Goal: Navigation & Orientation: Find specific page/section

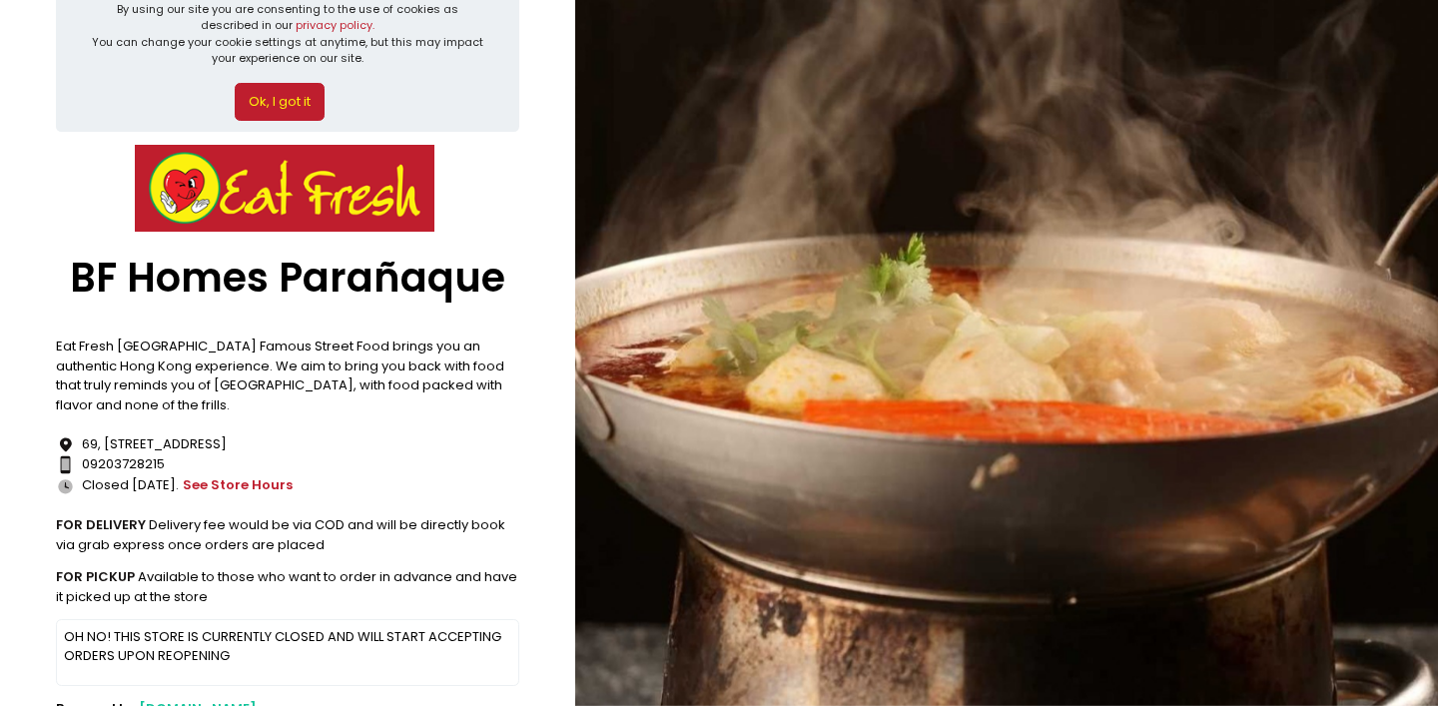
scroll to position [102, 0]
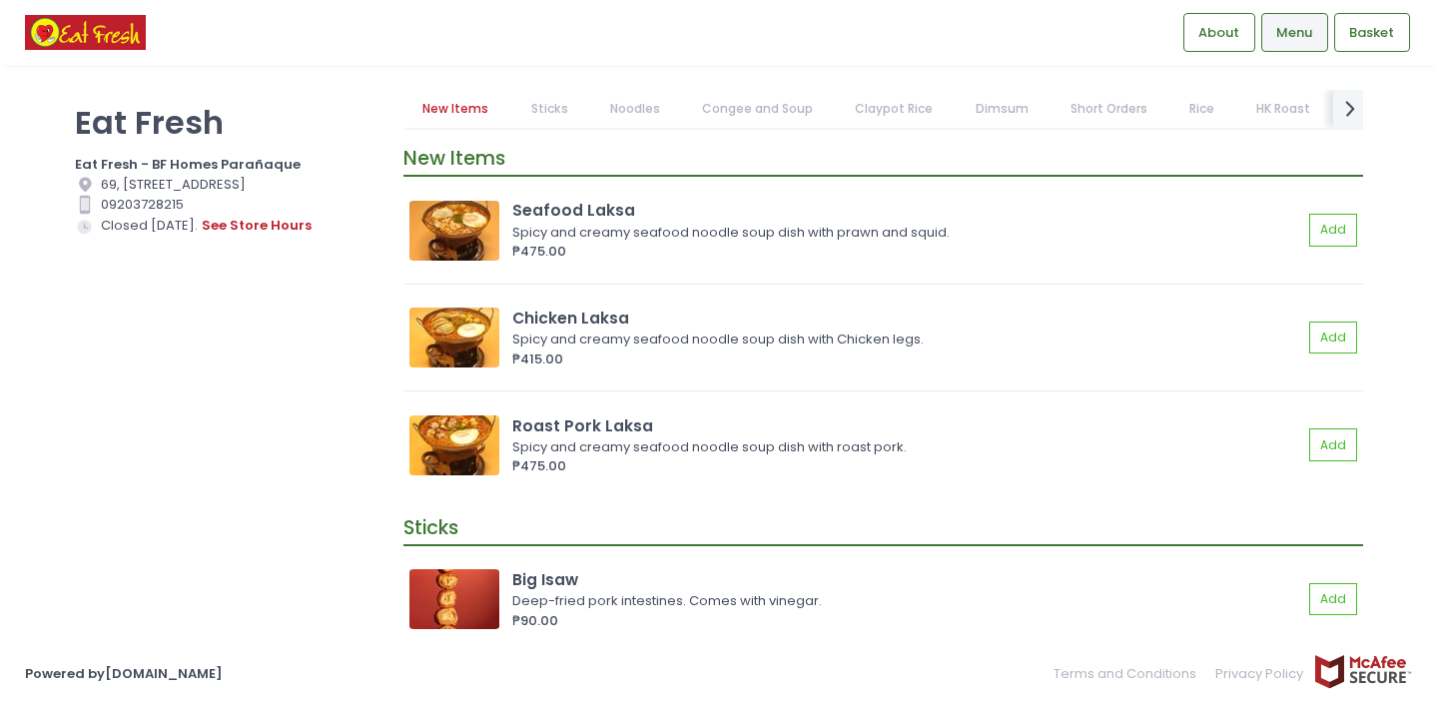
click at [227, 440] on div "Eat Fresh Eat Fresh - BF Homes Parañaque Location Created with Sketch. 69, 1700…" at bounding box center [227, 343] width 329 height 506
